Goal: Transaction & Acquisition: Purchase product/service

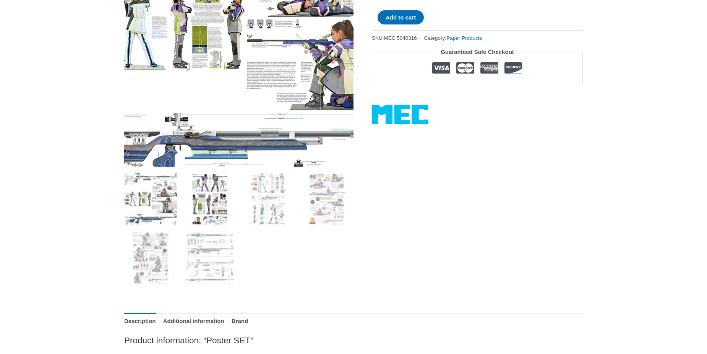
scroll to position [191, 0]
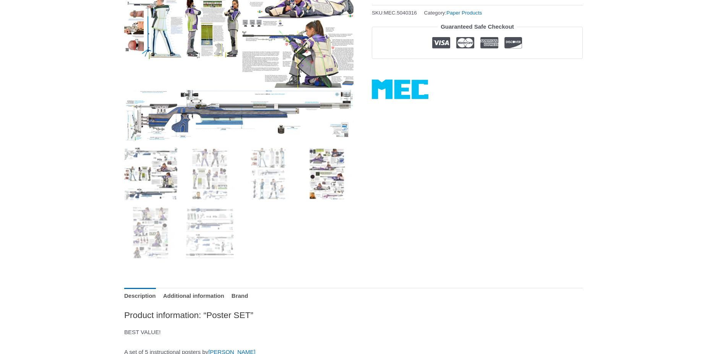
click at [316, 179] on img at bounding box center [326, 173] width 53 height 53
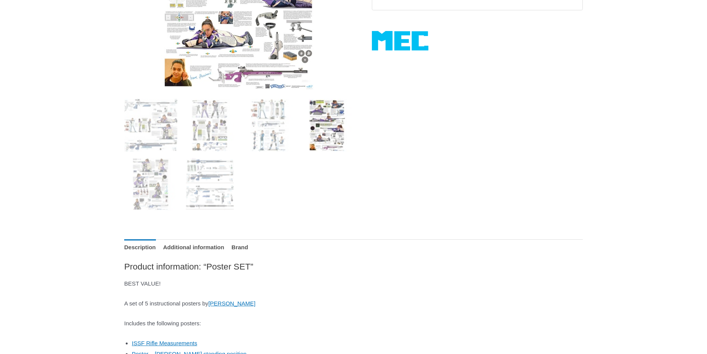
scroll to position [344, 0]
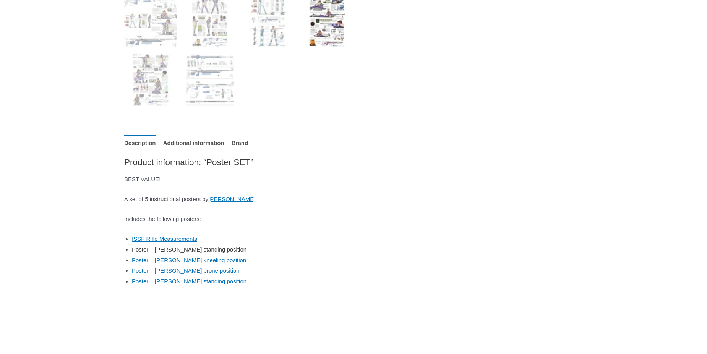
click at [185, 250] on link "Poster – [PERSON_NAME] standing position" at bounding box center [189, 249] width 115 height 6
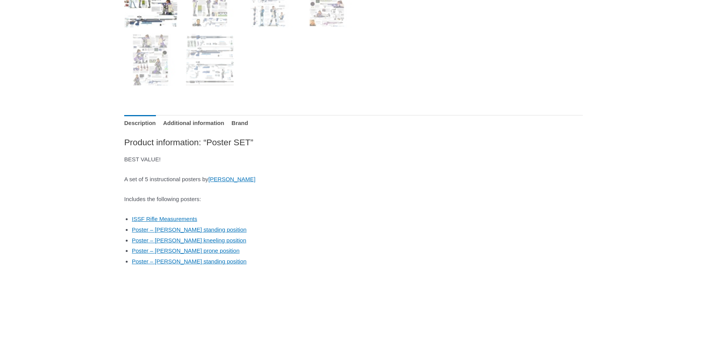
scroll to position [344, 0]
